Goal: Check status: Check status

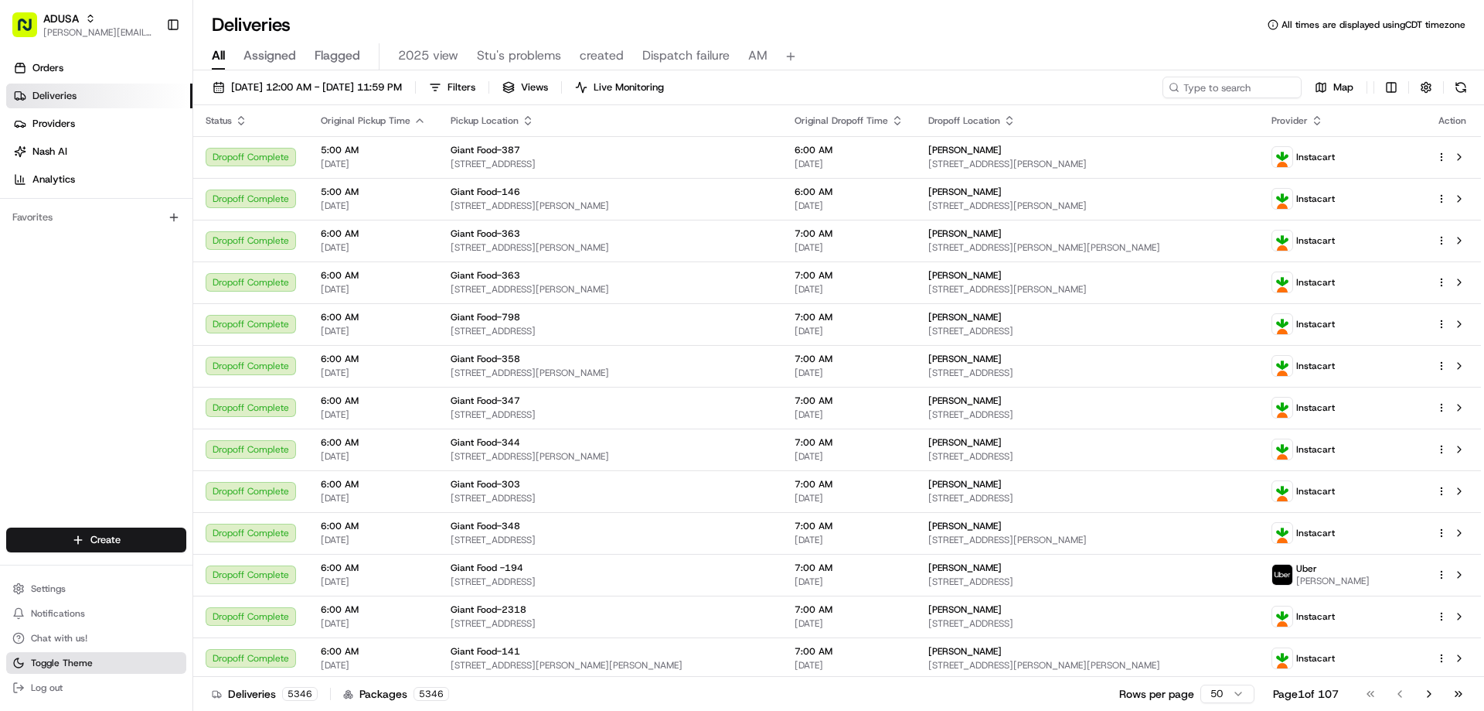
click at [66, 663] on span "Toggle Theme" at bounding box center [62, 662] width 62 height 12
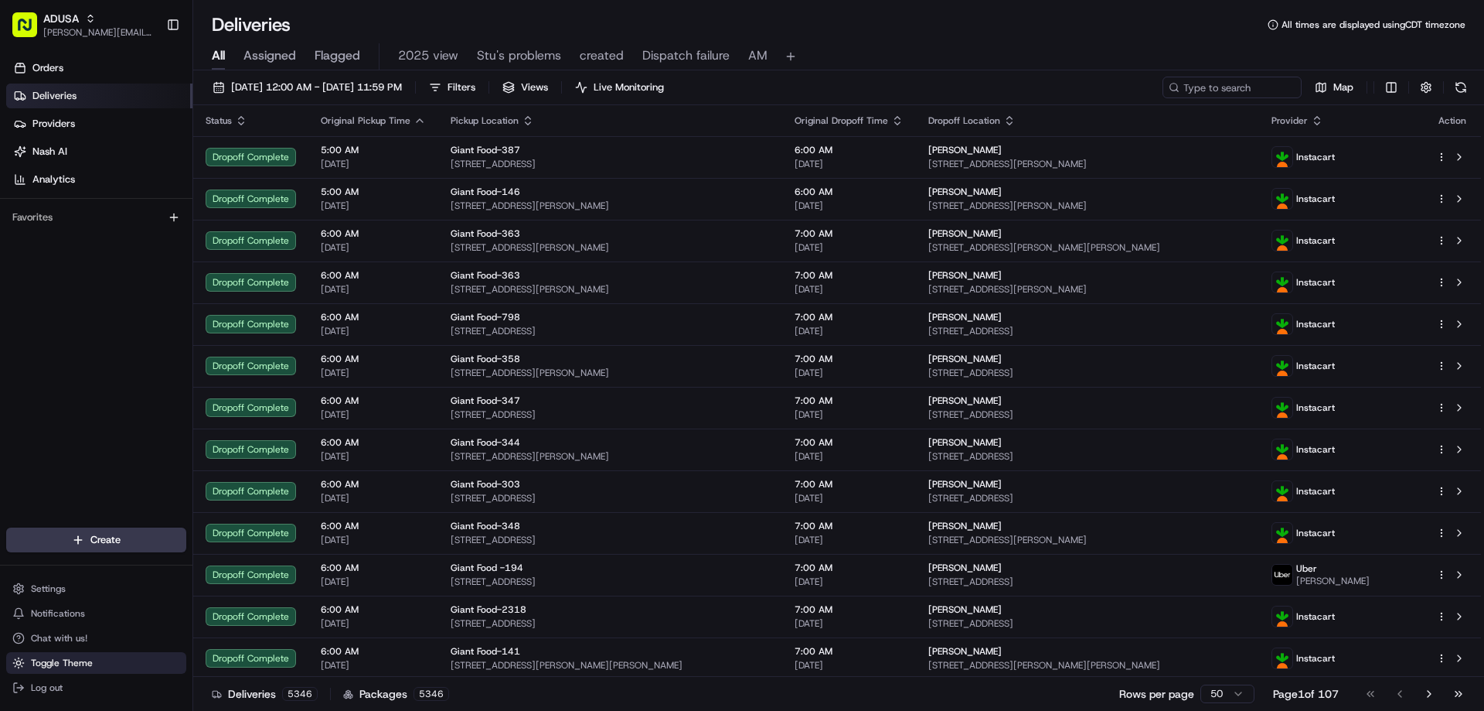
click at [66, 663] on span "Toggle Theme" at bounding box center [62, 662] width 62 height 12
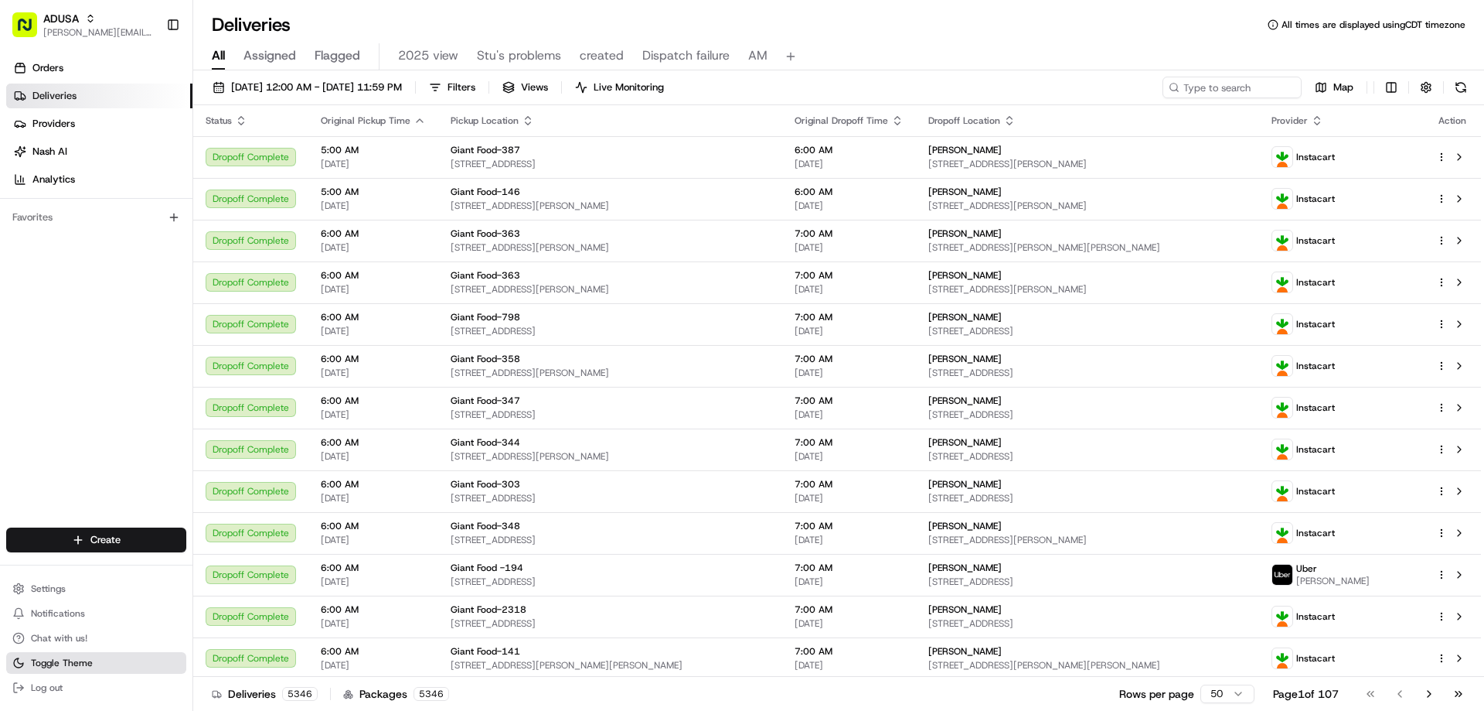
click at [66, 662] on span "Toggle Theme" at bounding box center [62, 662] width 62 height 12
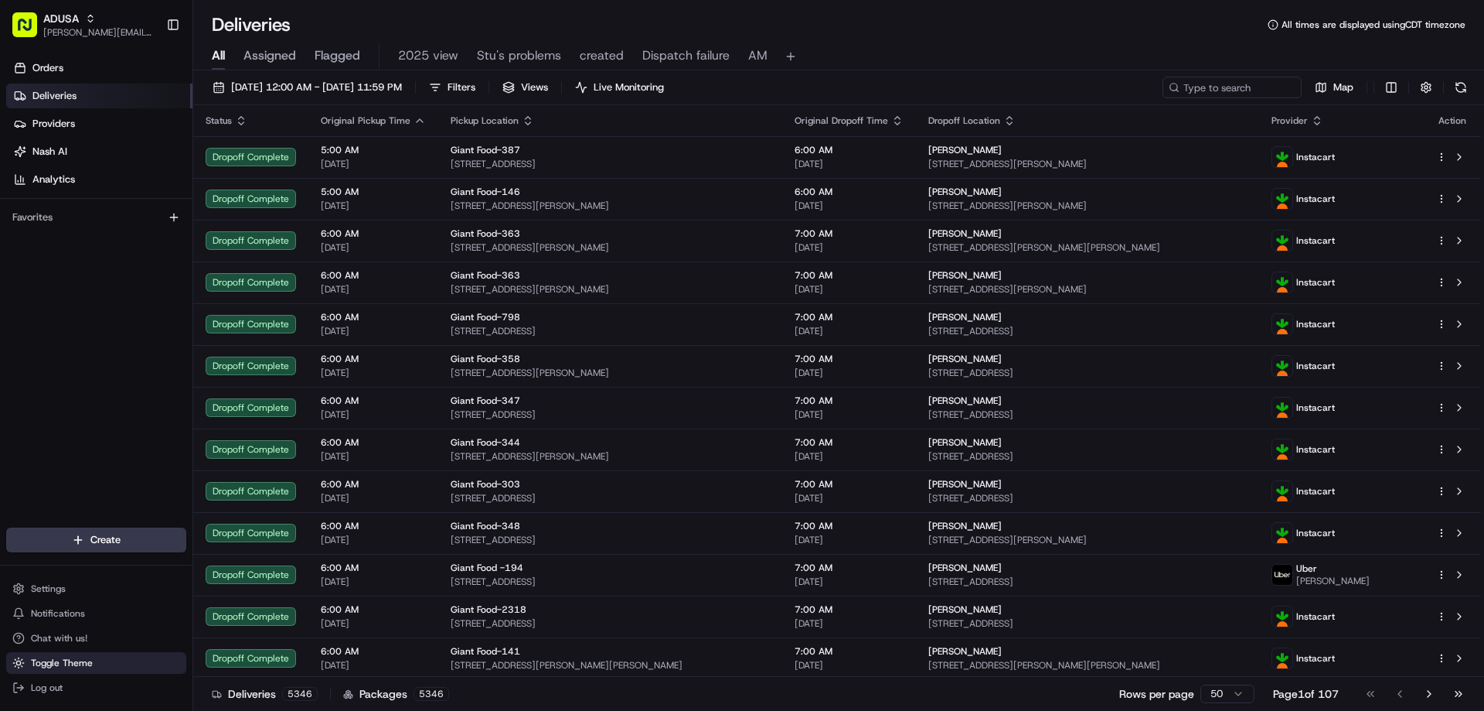
click at [66, 662] on span "Toggle Theme" at bounding box center [62, 662] width 62 height 12
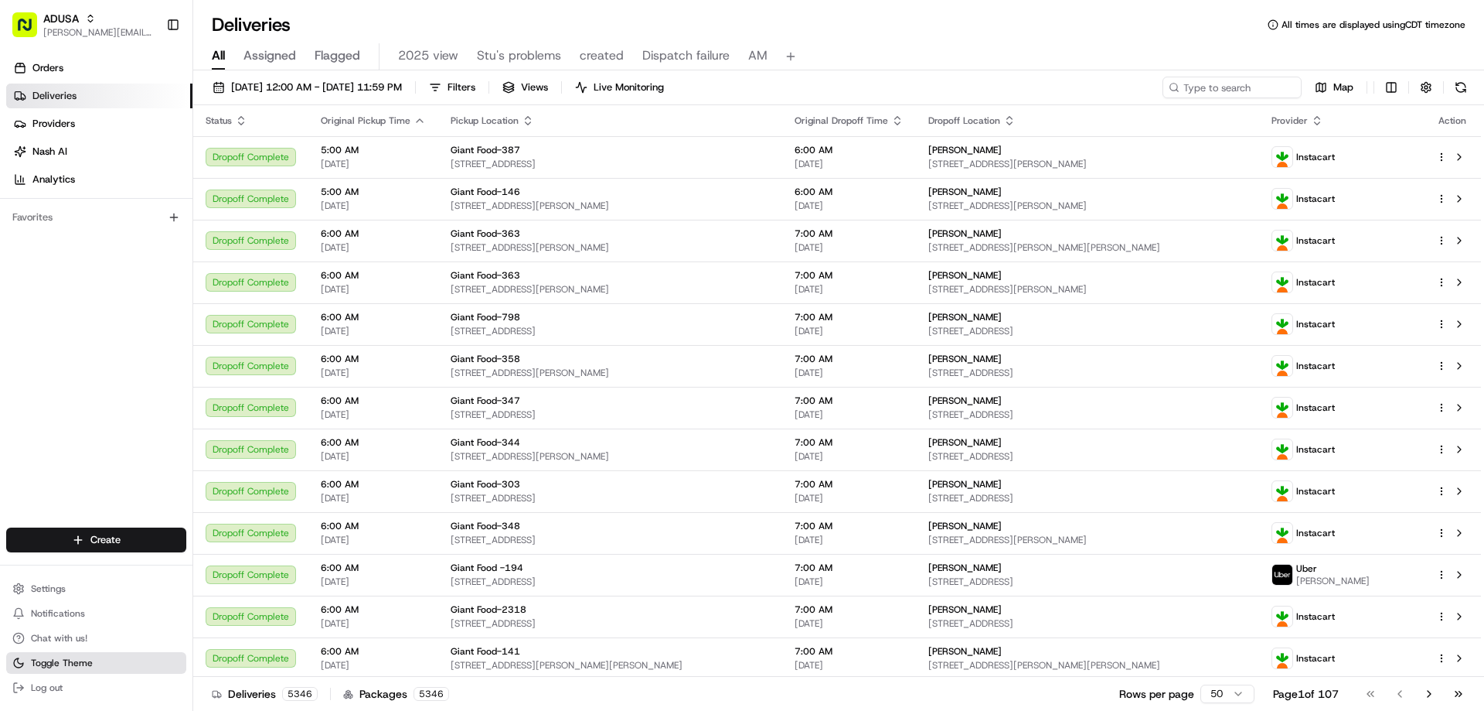
click at [66, 662] on span "Toggle Theme" at bounding box center [62, 662] width 62 height 12
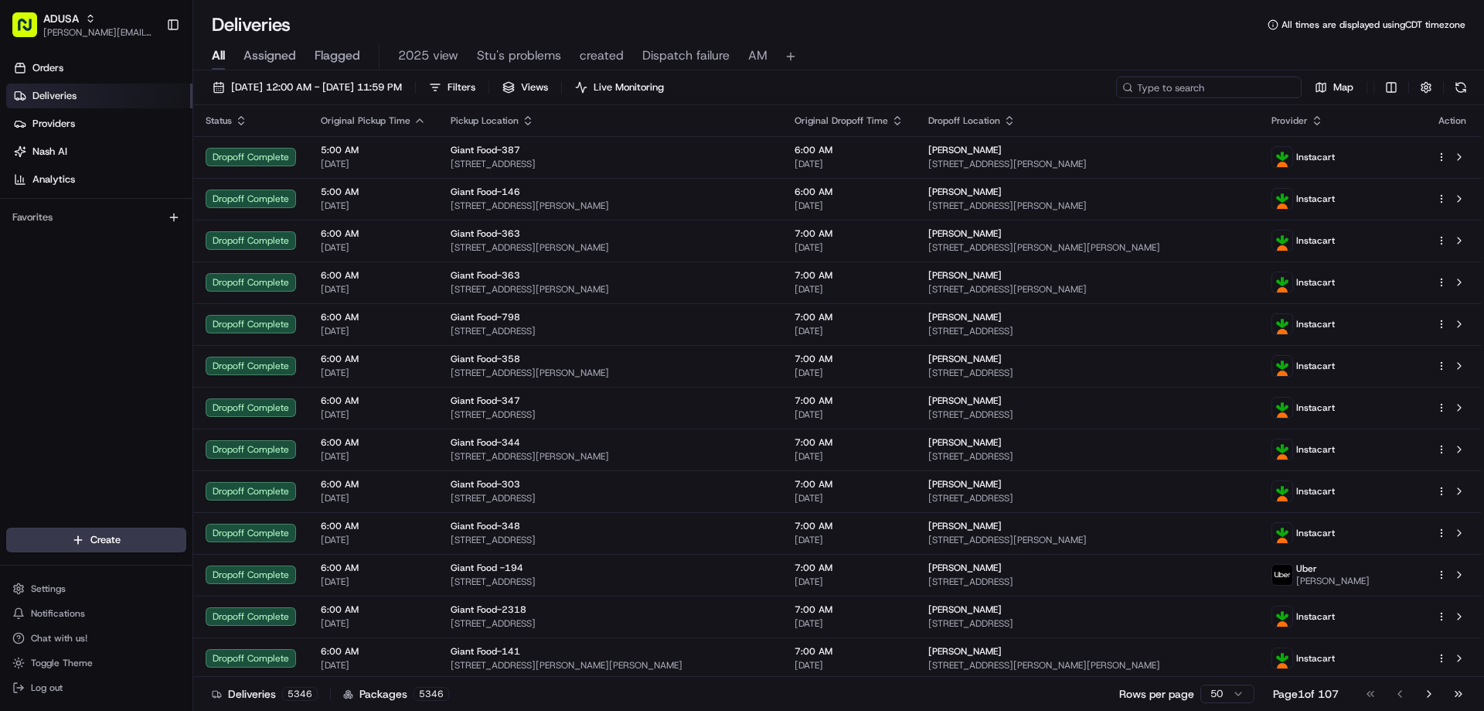
paste input "m709389279"
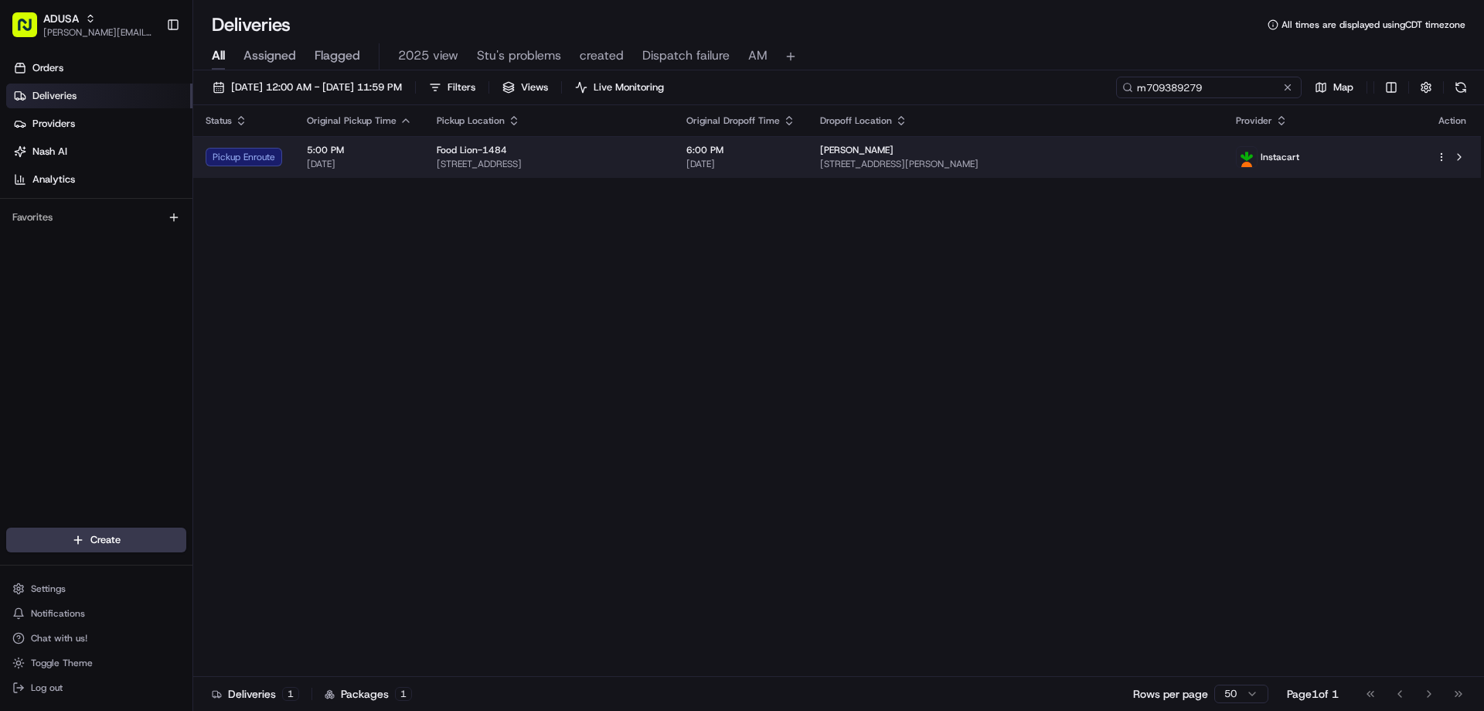
type input "m709389279"
click at [268, 155] on div "Pickup Enroute" at bounding box center [244, 157] width 77 height 19
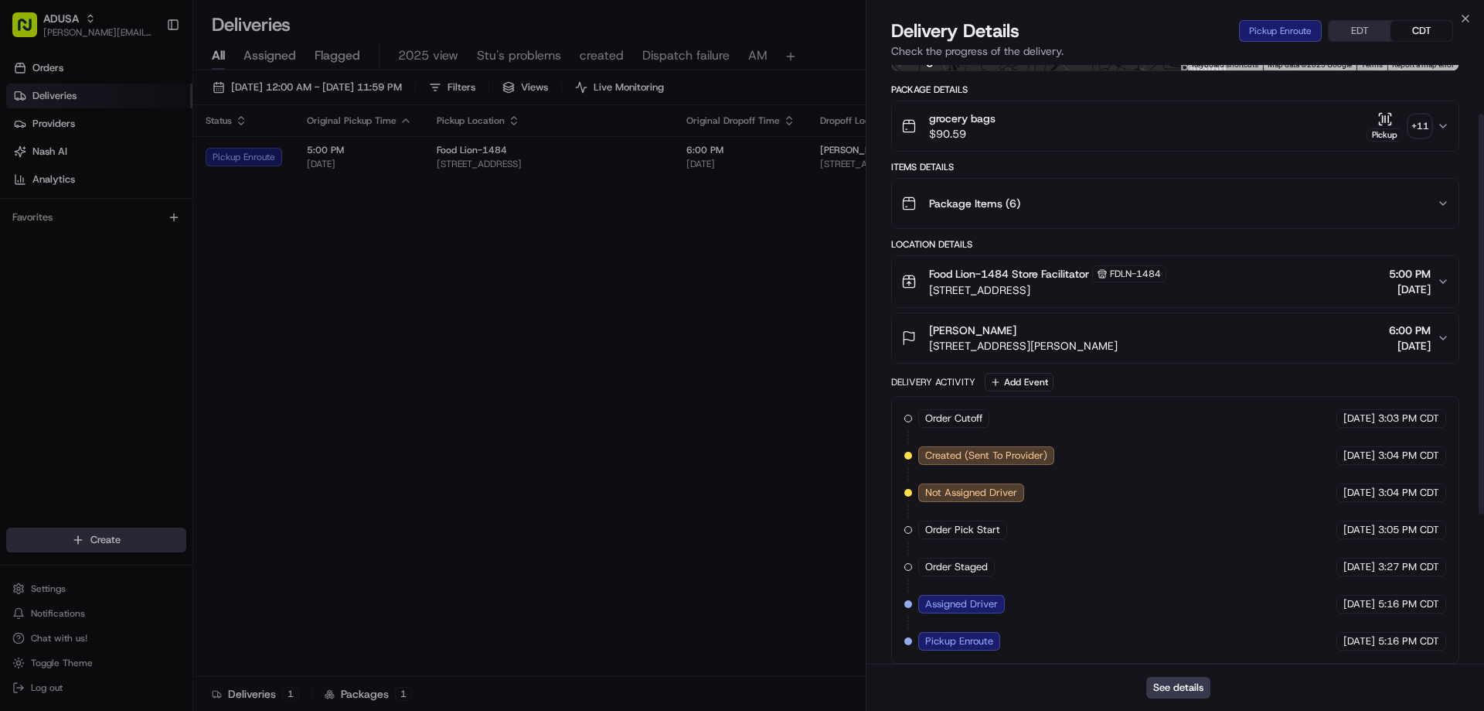
scroll to position [295, 0]
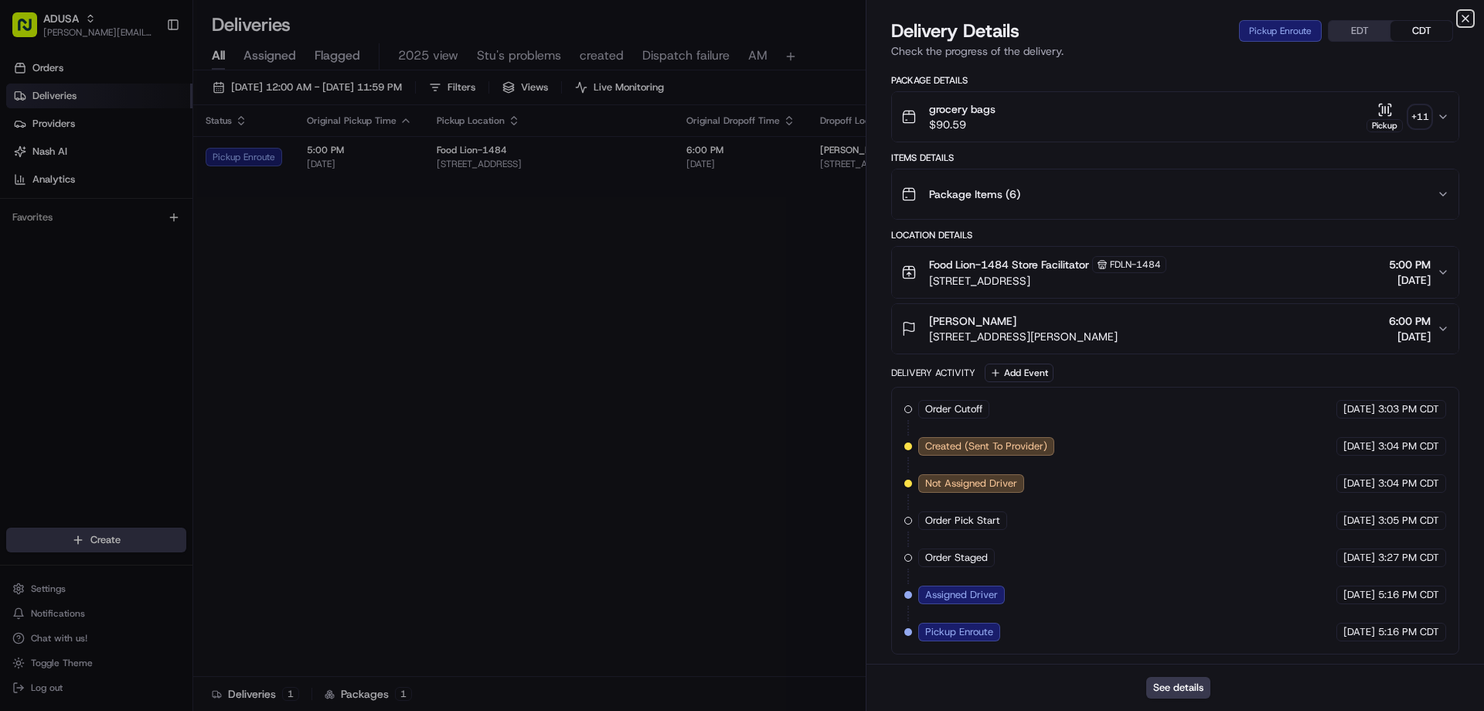
click at [1464, 17] on icon "button" at bounding box center [1466, 18] width 12 height 12
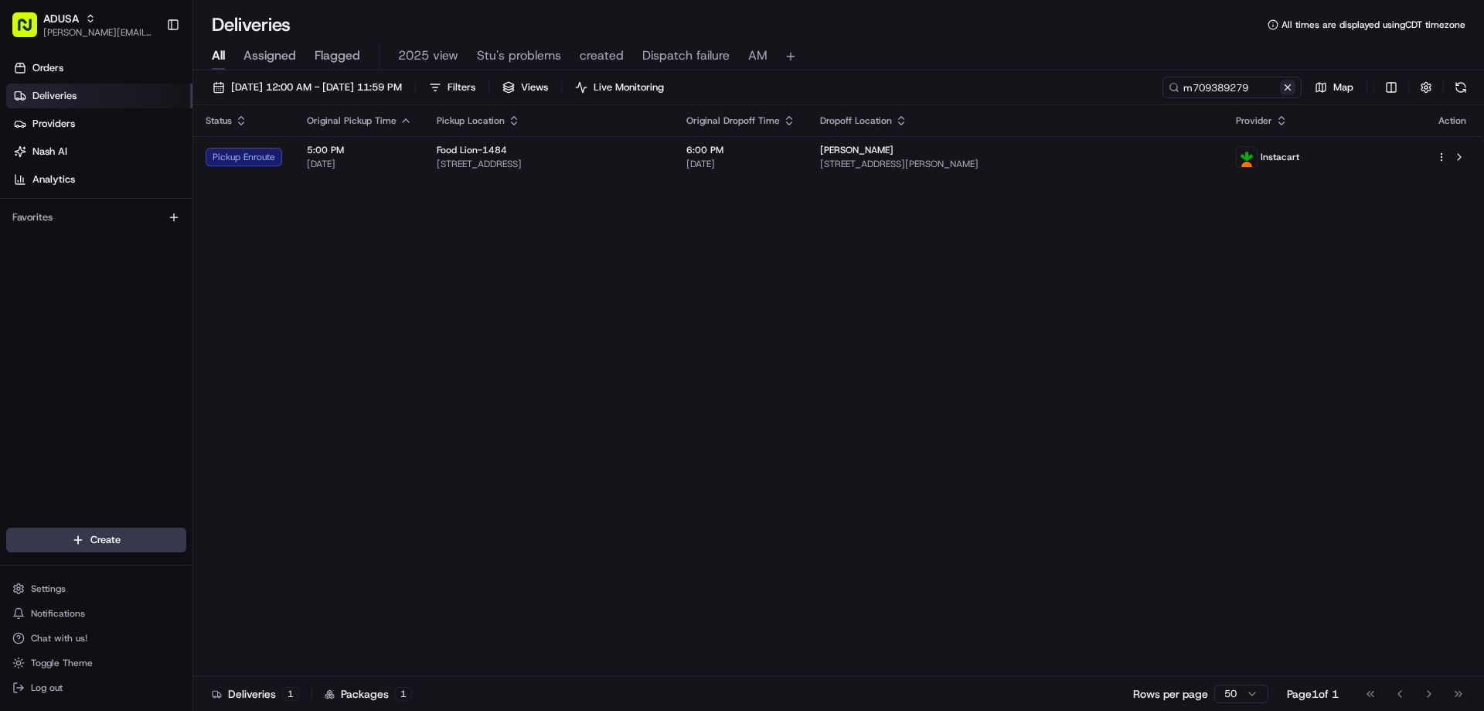
click at [1286, 90] on button at bounding box center [1287, 87] width 15 height 15
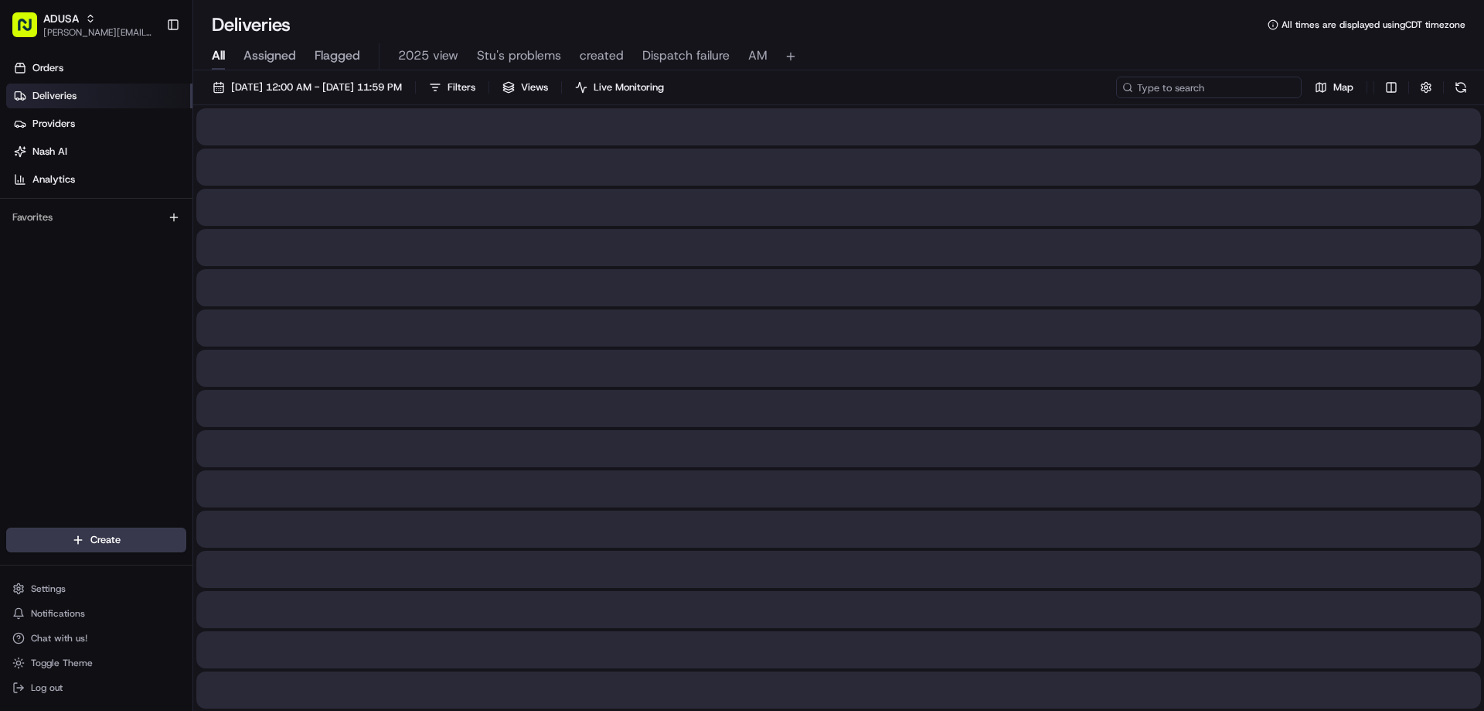
paste input "m604179392"
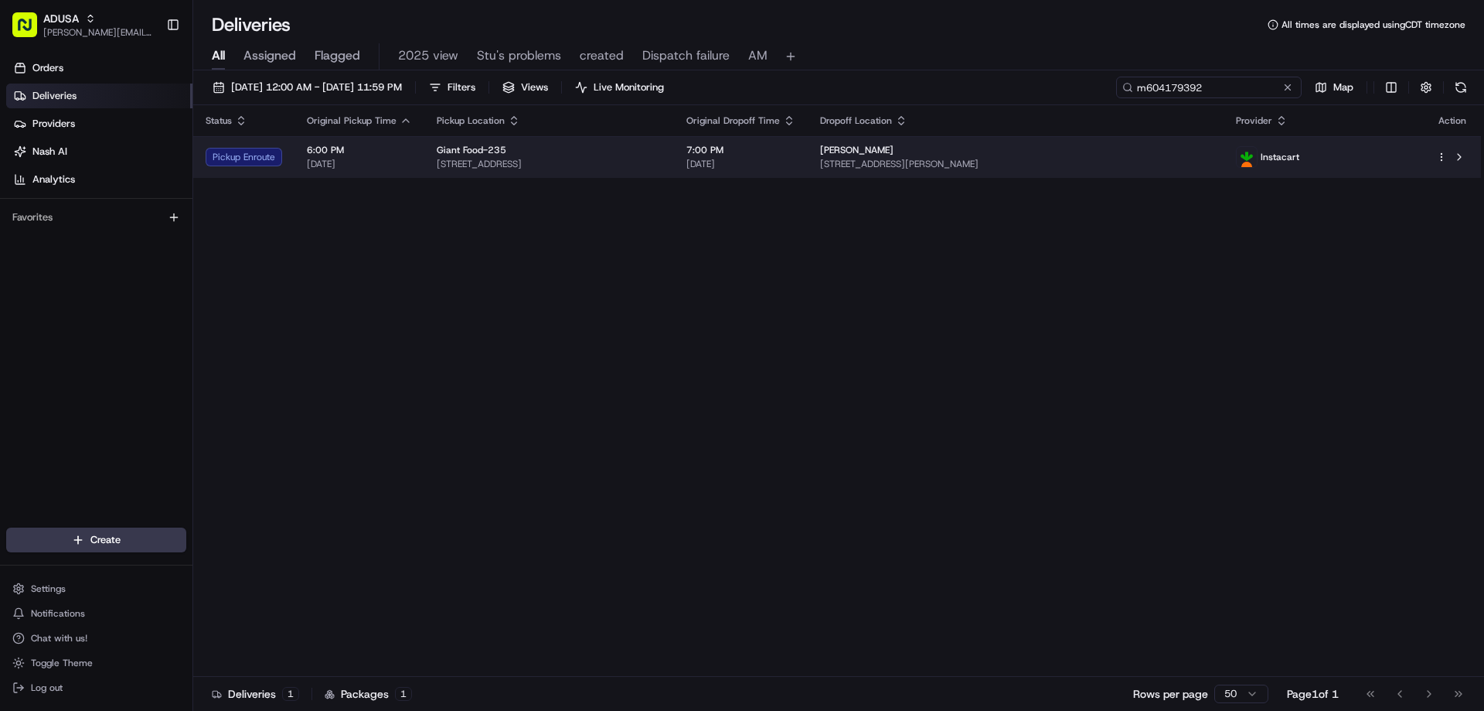
type input "m604179392"
click at [261, 155] on div "Pickup Enroute" at bounding box center [244, 157] width 77 height 19
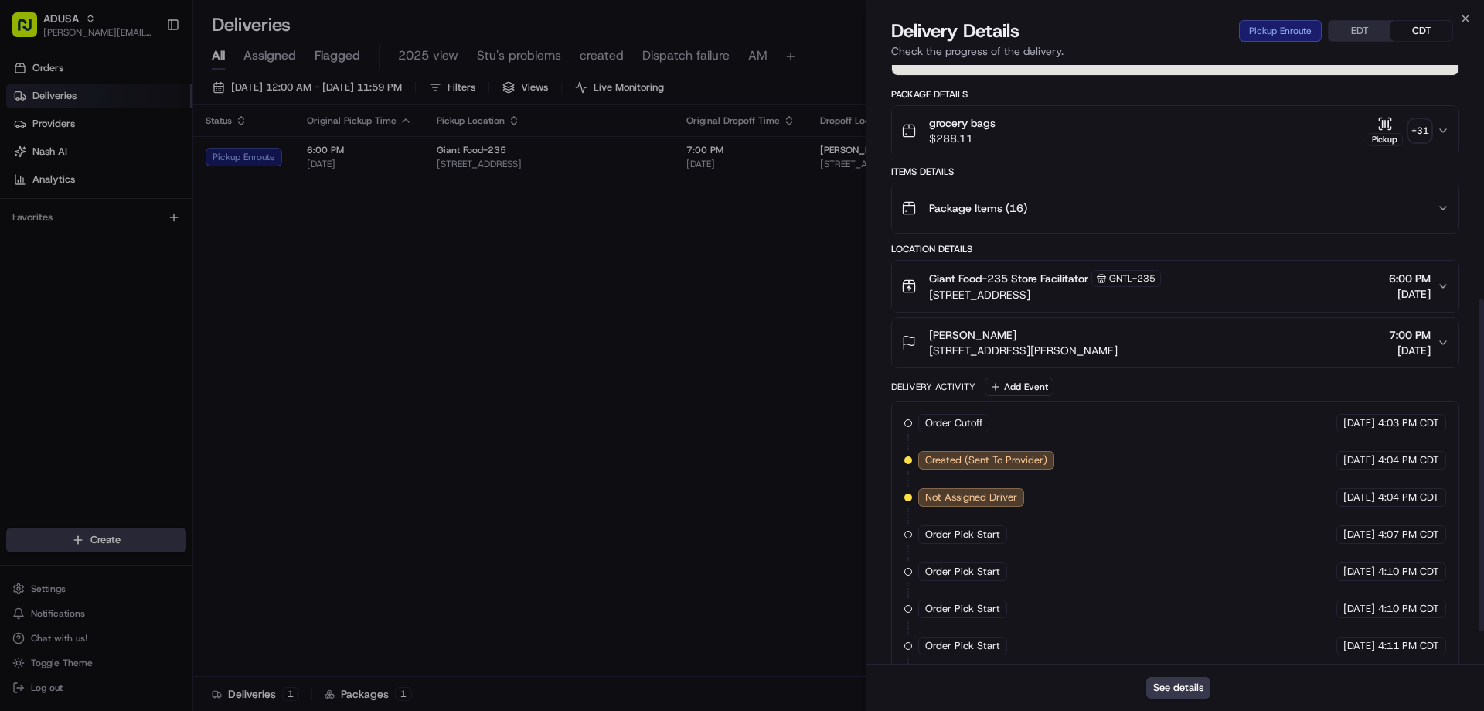
scroll to position [481, 0]
